Goal: Task Accomplishment & Management: Manage account settings

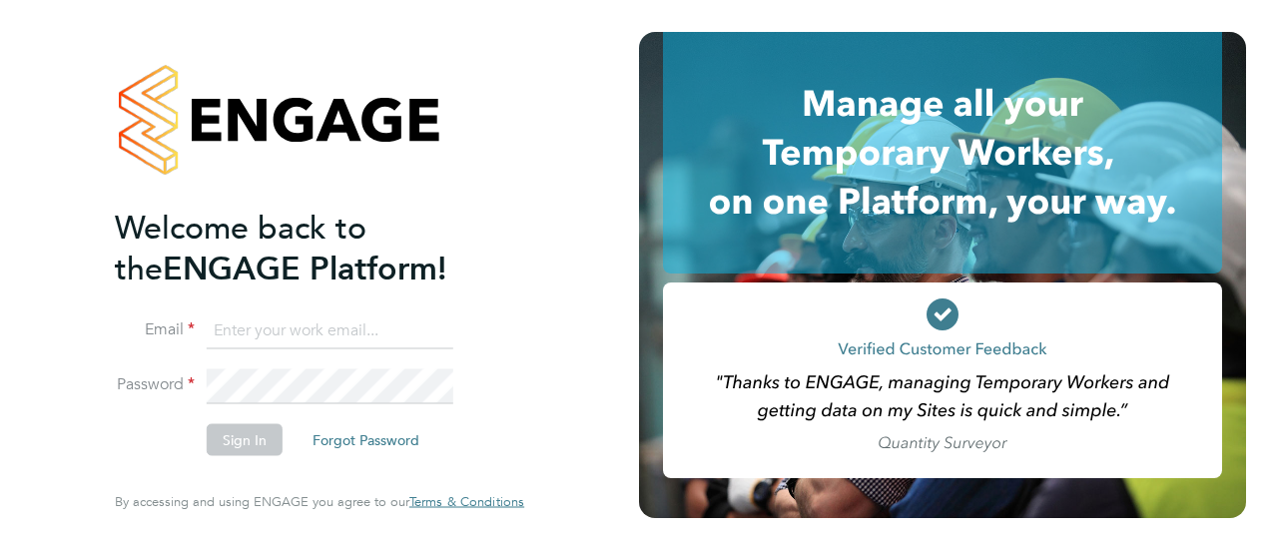
type input "Gianni.bernardi@uk.g4s.com"
click at [234, 444] on button "Sign In" at bounding box center [245, 440] width 76 height 32
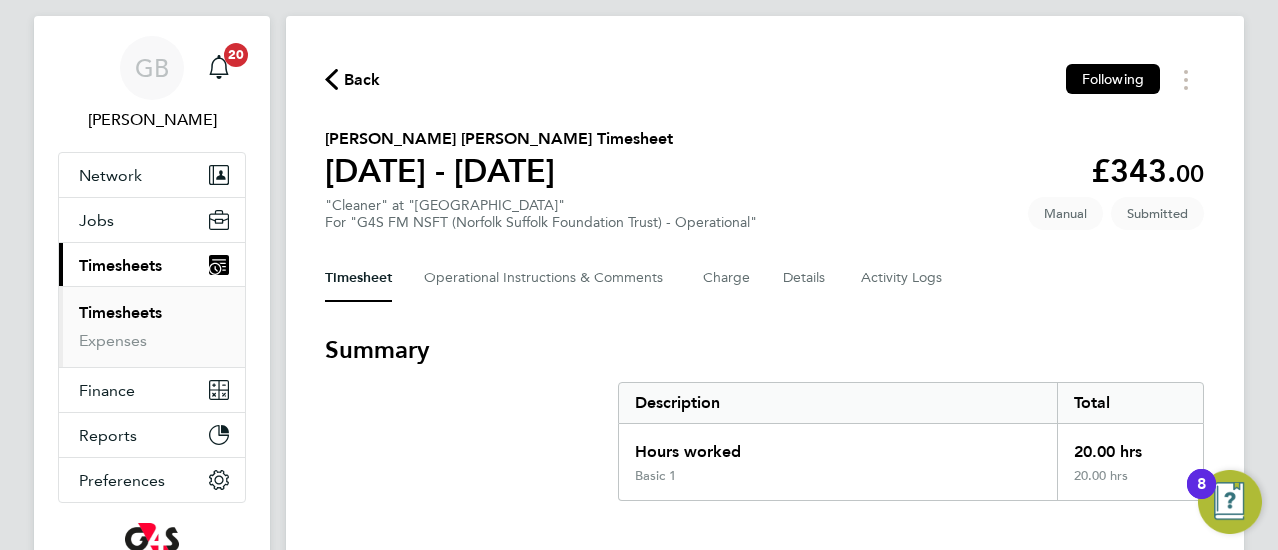
scroll to position [240, 0]
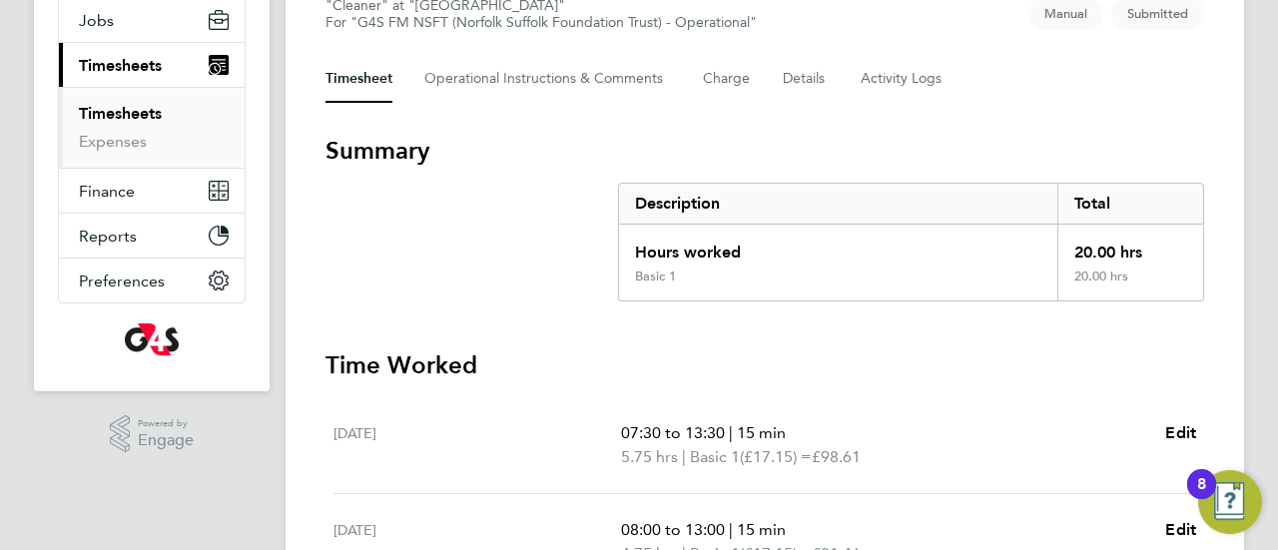
click at [399, 262] on section "Summary Description Total Hours worked 20.00 hrs Basic 1 20.00 hrs" at bounding box center [764, 218] width 879 height 167
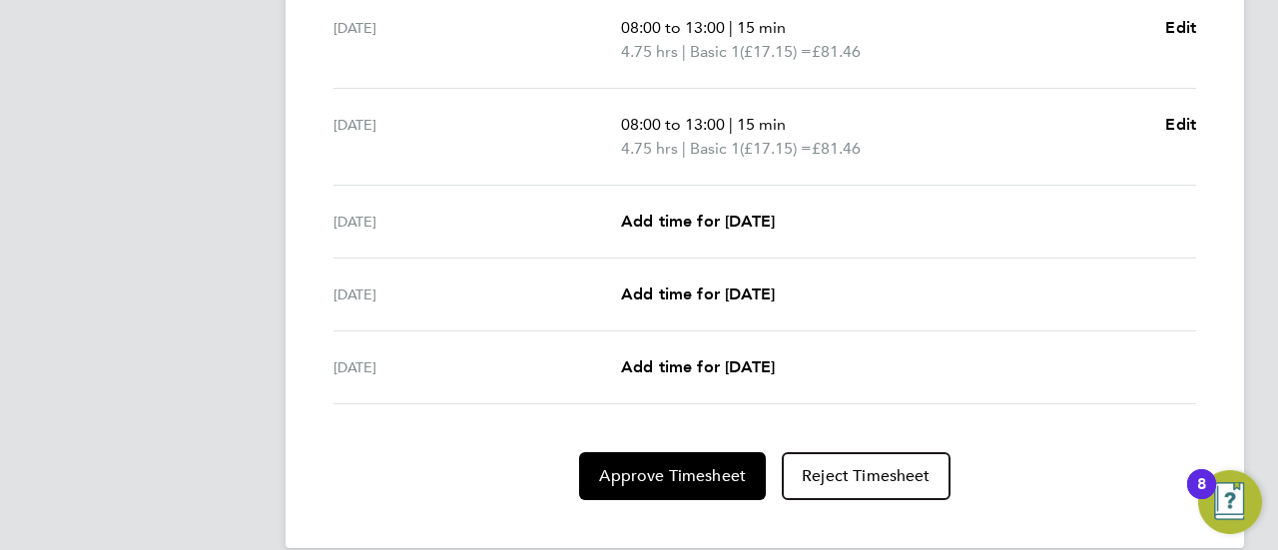
scroll to position [865, 0]
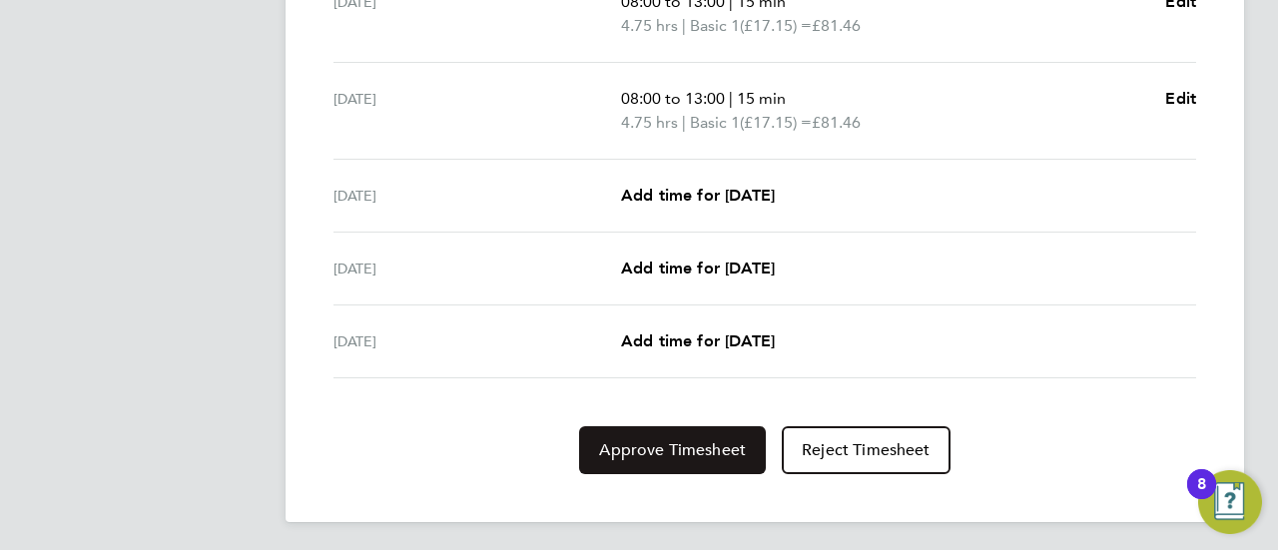
click at [678, 450] on span "Approve Timesheet" at bounding box center [672, 450] width 147 height 20
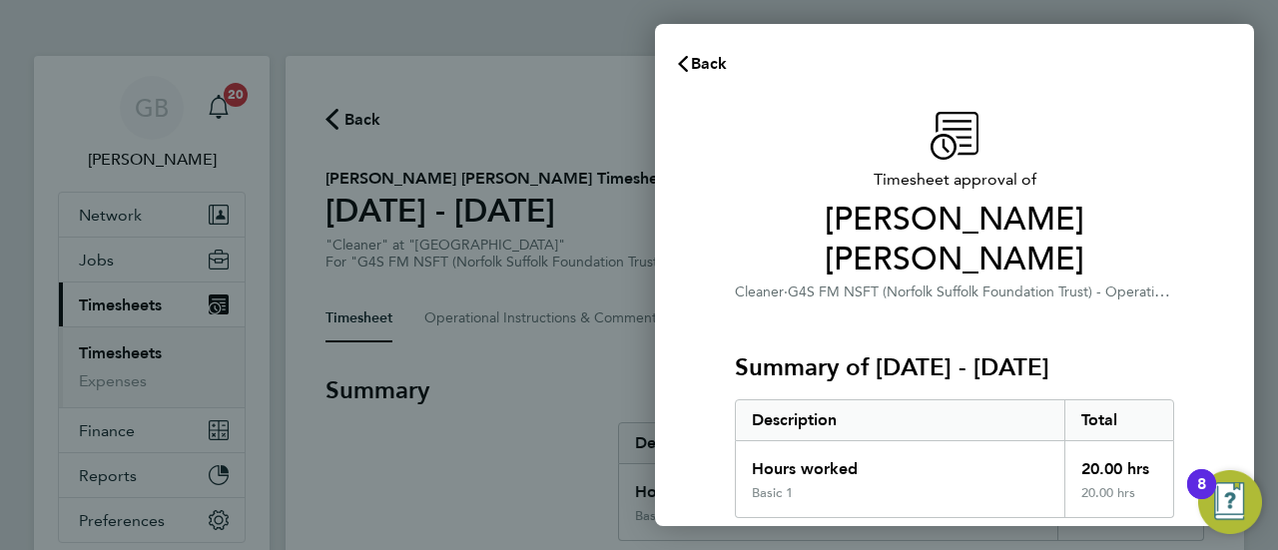
click at [699, 410] on div "Timesheet approval of [PERSON_NAME] [PERSON_NAME] Cleaner · G4S FM NSFT (Norfol…" at bounding box center [954, 502] width 599 height 828
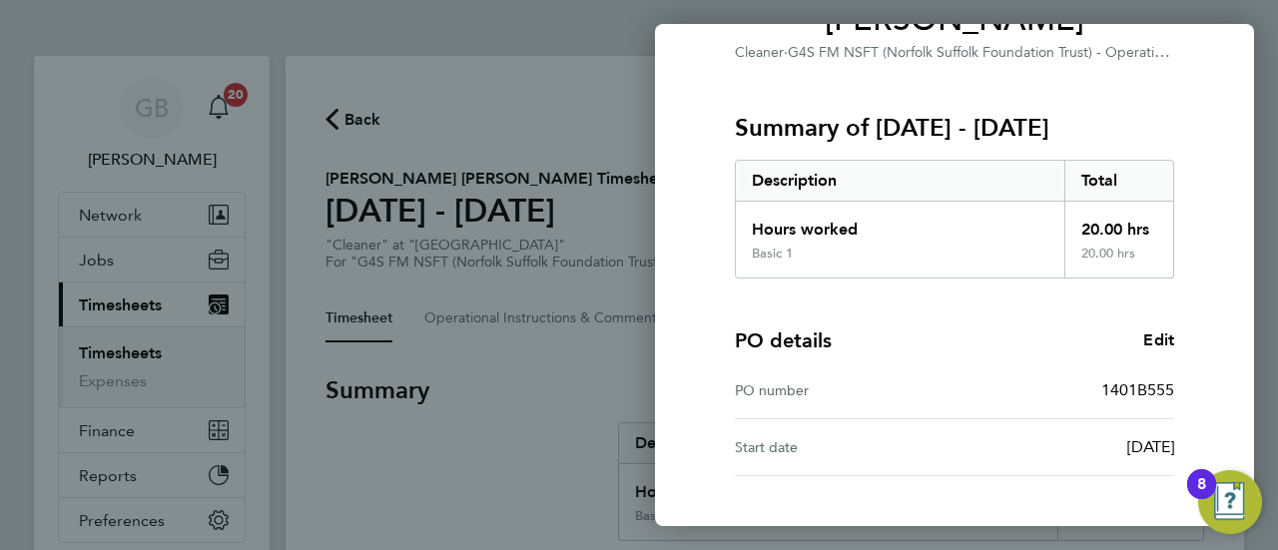
scroll to position [347, 0]
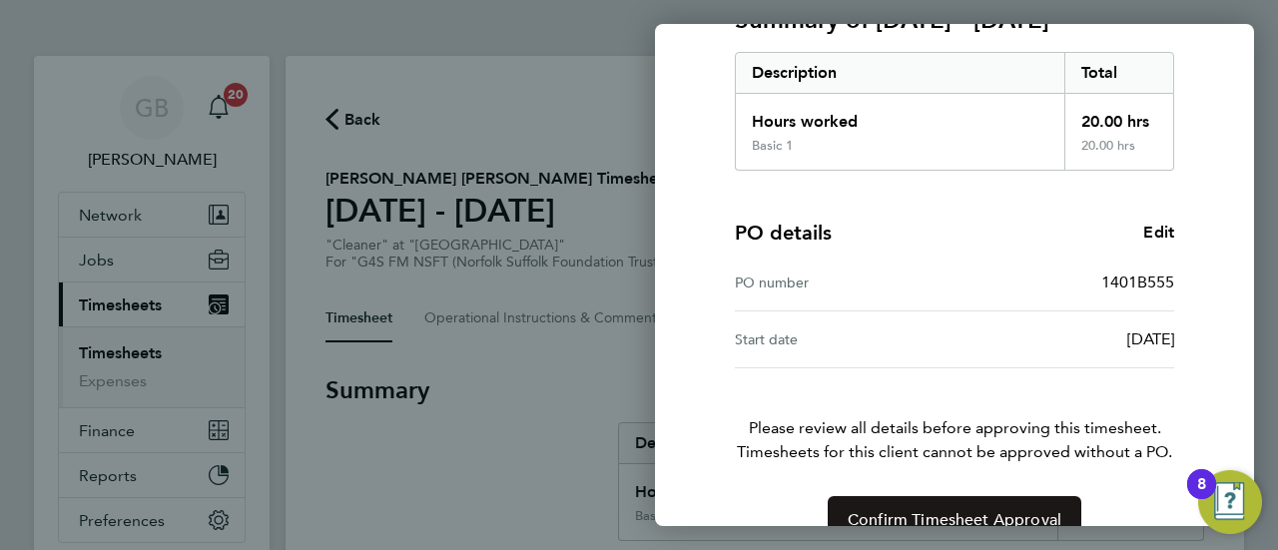
click at [998, 496] on button "Confirm Timesheet Approval" at bounding box center [955, 520] width 254 height 48
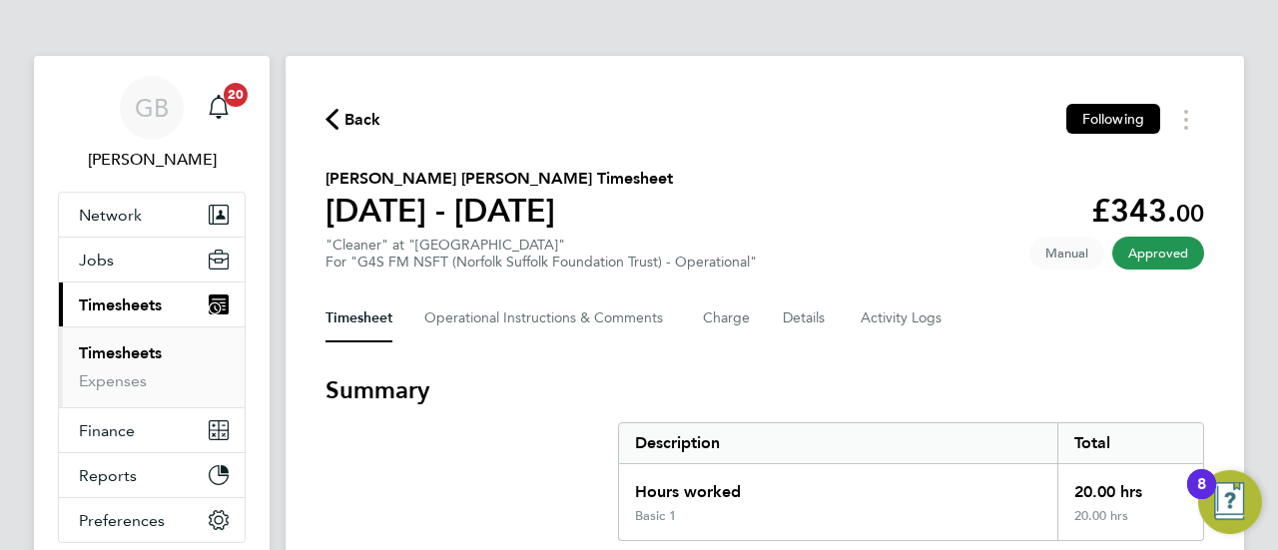
click at [106, 351] on link "Timesheets" at bounding box center [120, 352] width 83 height 19
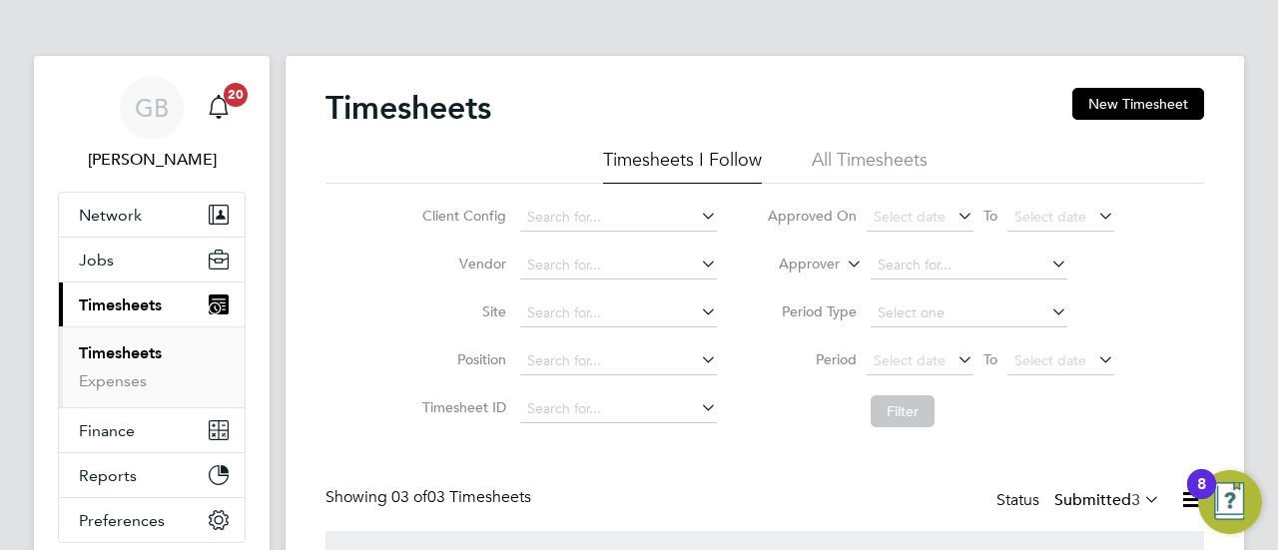
click at [343, 398] on div "Client Config Vendor Site Position Timesheet ID Approved On Select date To Sele…" at bounding box center [764, 311] width 879 height 254
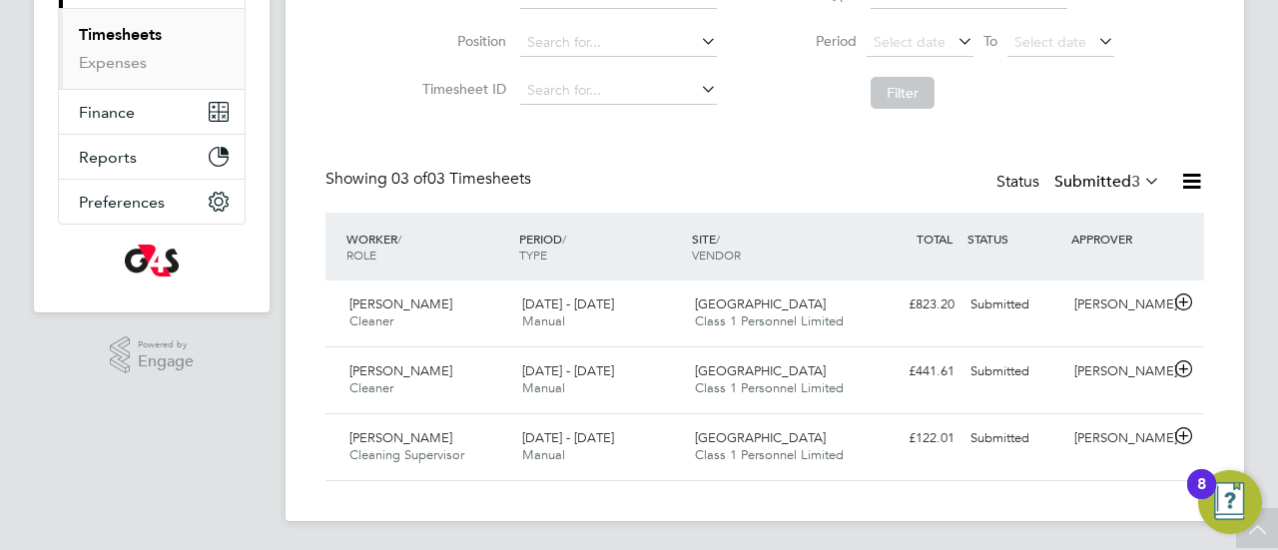
scroll to position [282, 0]
